Goal: Find specific page/section: Find specific page/section

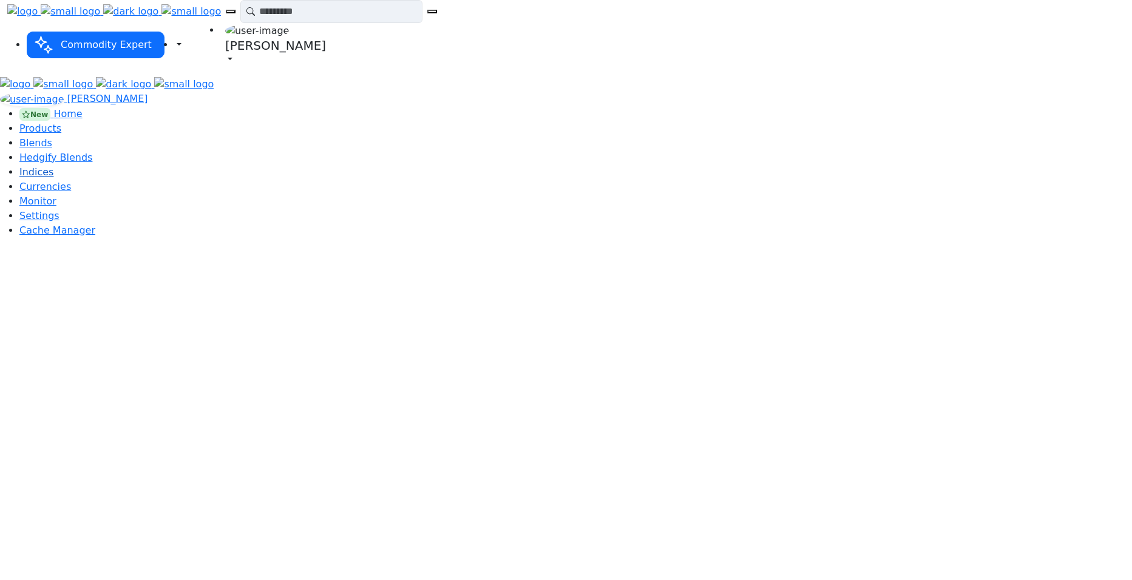
click at [53, 178] on span "Indices" at bounding box center [36, 172] width 34 height 12
click at [52, 137] on span "Blends" at bounding box center [35, 143] width 33 height 12
